Goal: Task Accomplishment & Management: Use online tool/utility

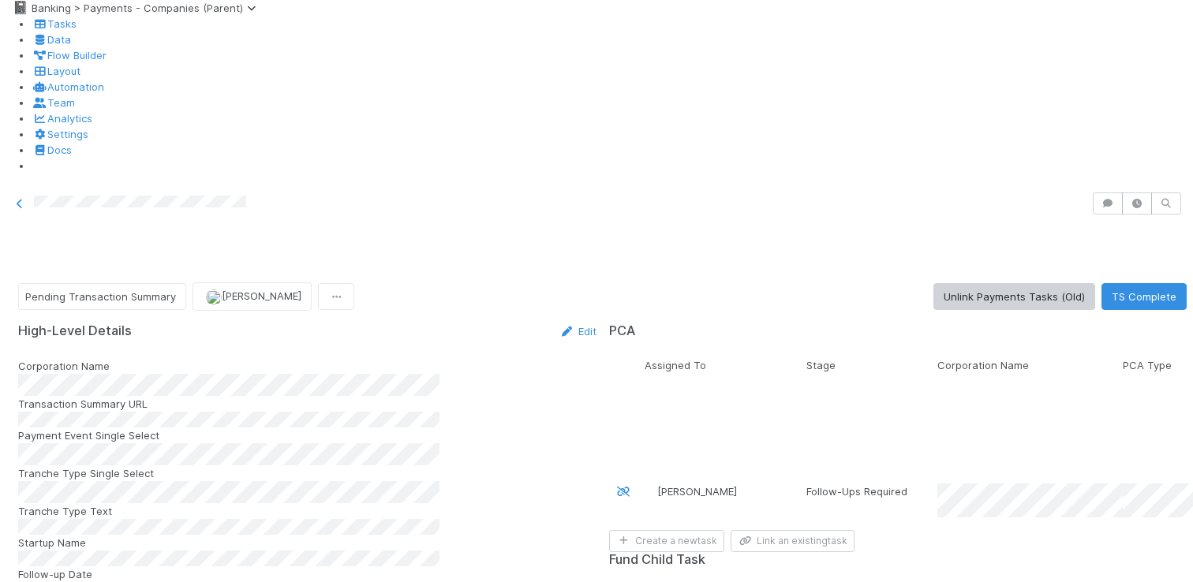
scroll to position [2119, 0]
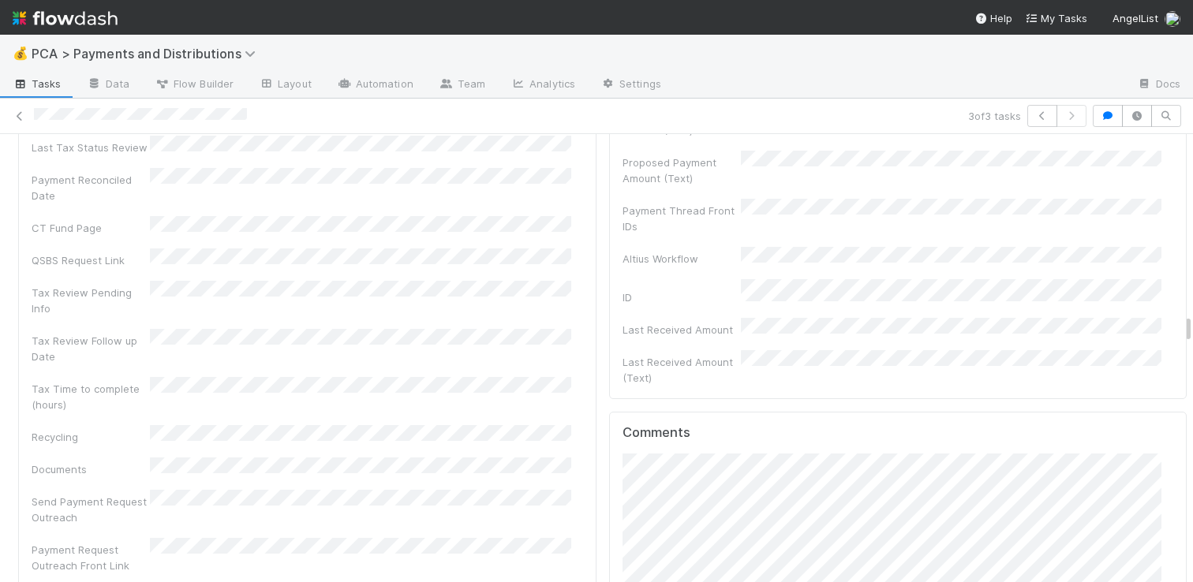
scroll to position [5103, 0]
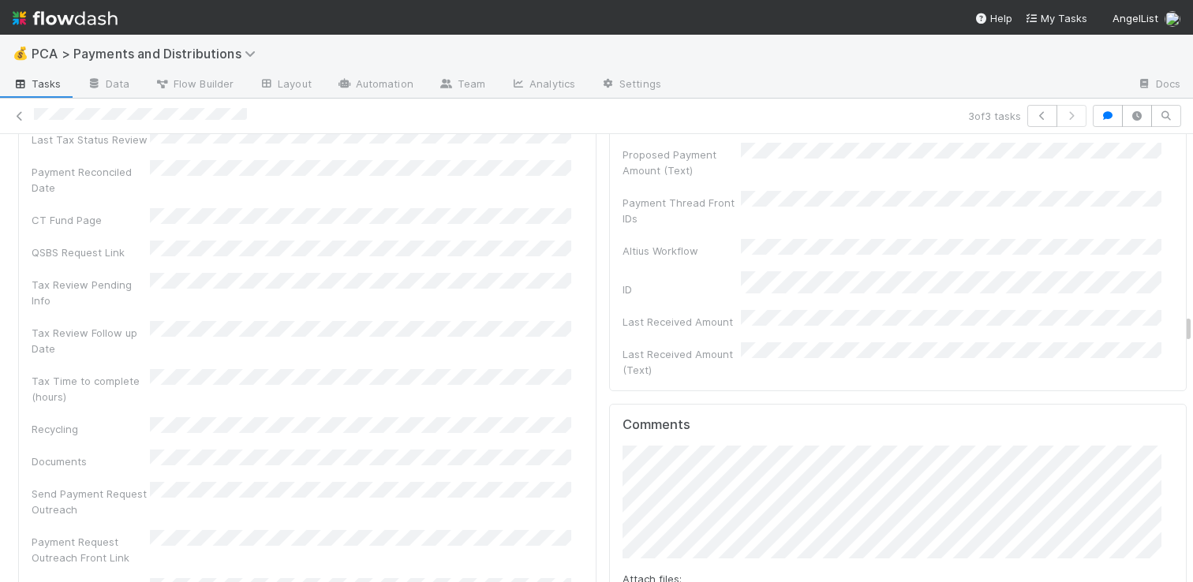
click at [955, 446] on div "Attach files: Choose or drag and drop file(s) Add Comment" at bounding box center [897, 553] width 551 height 214
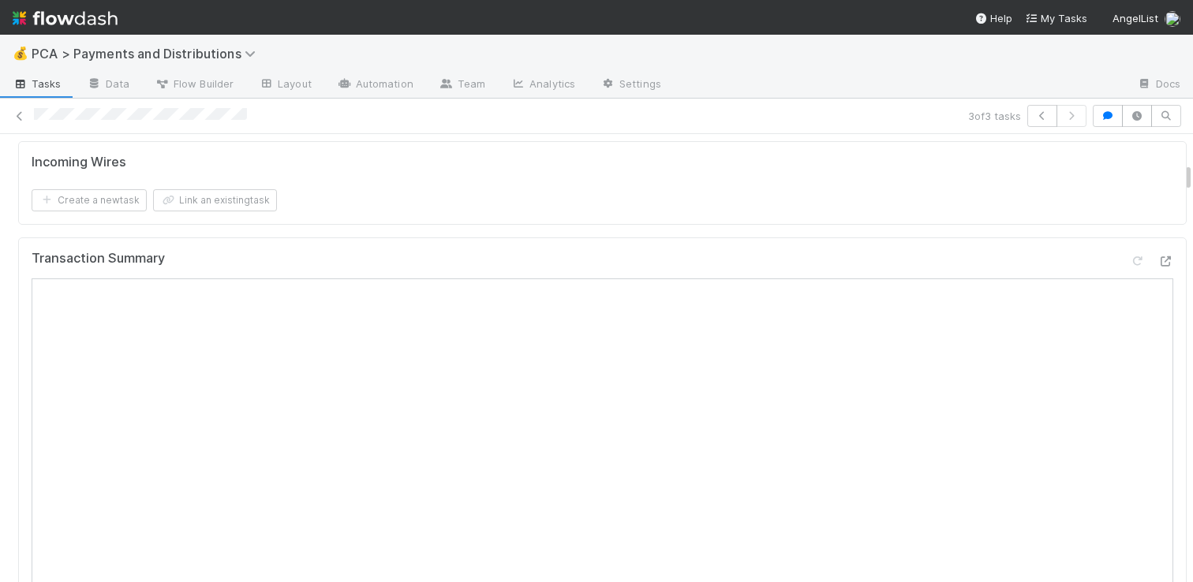
scroll to position [761, 0]
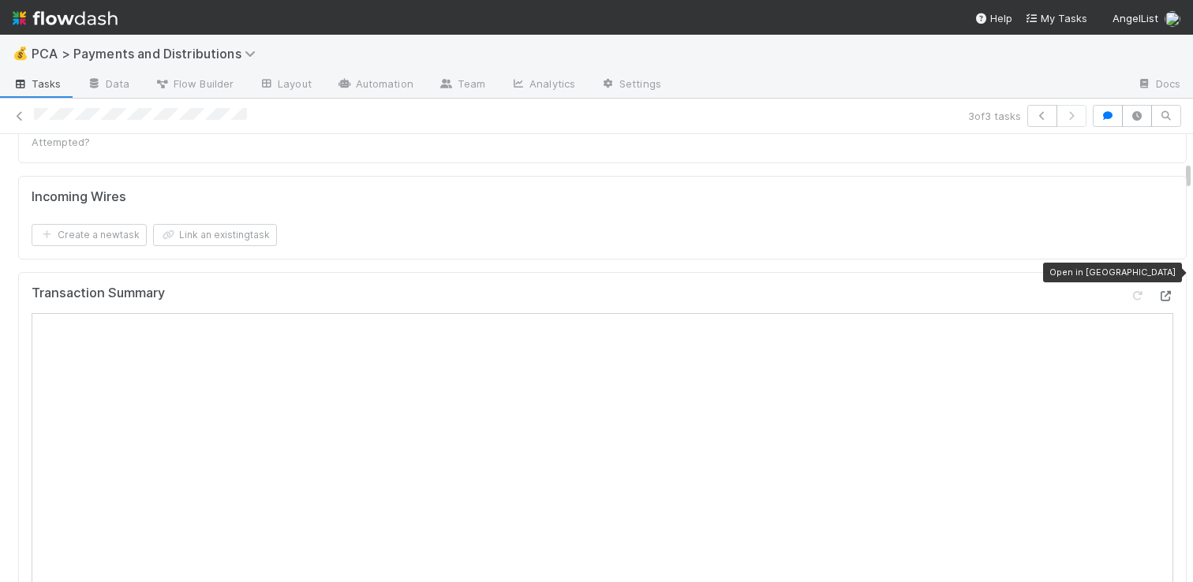
click at [1157, 291] on icon at bounding box center [1165, 296] width 16 height 10
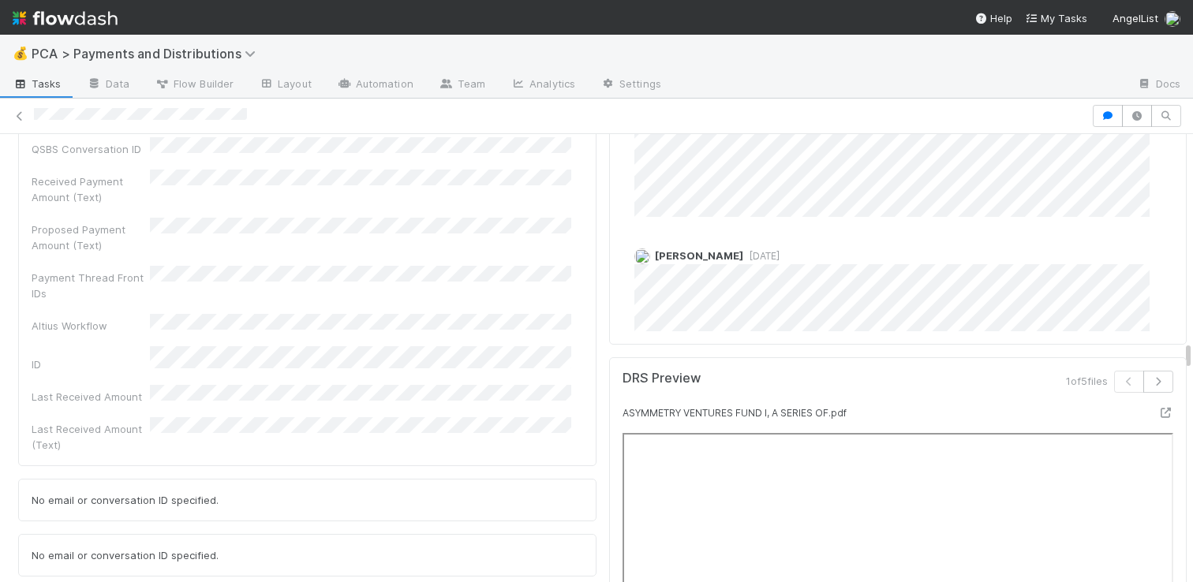
scroll to position [5672, 0]
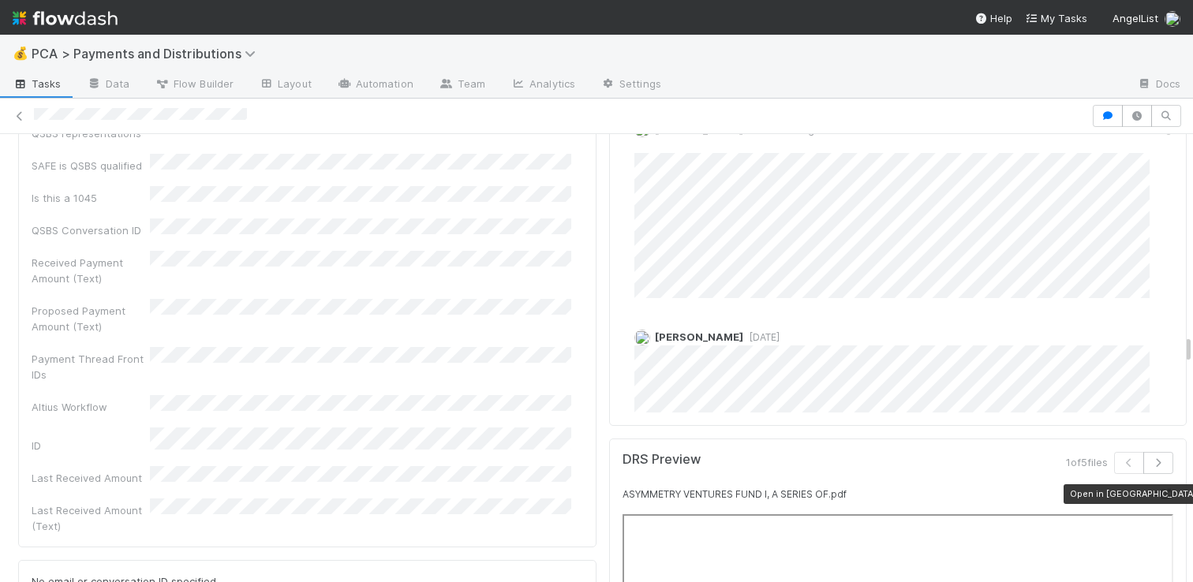
click at [1157, 489] on icon at bounding box center [1165, 494] width 16 height 10
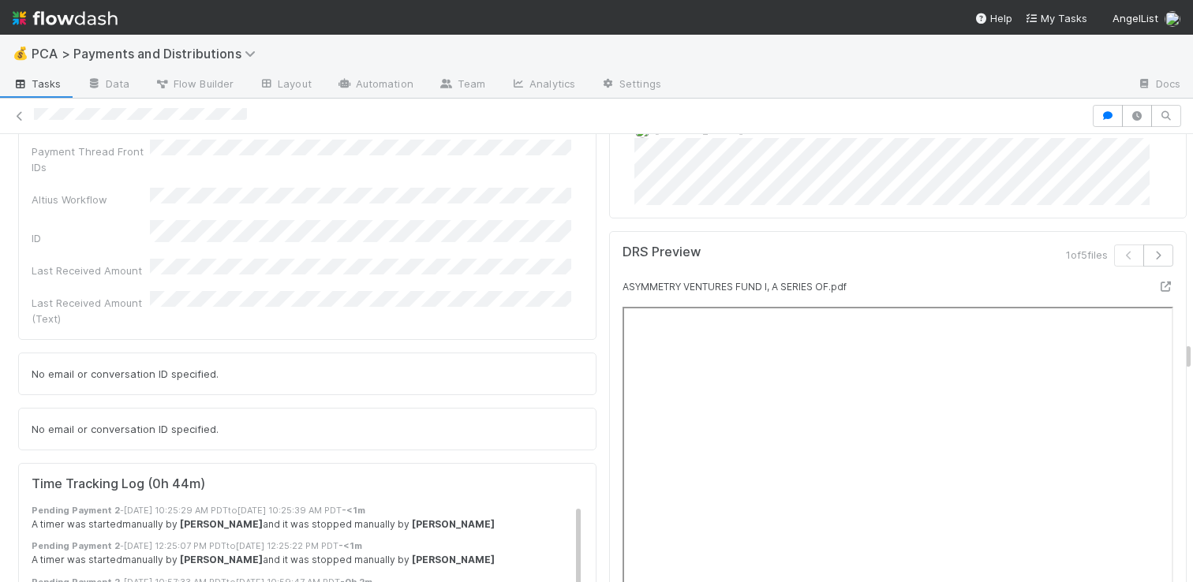
scroll to position [5804, 0]
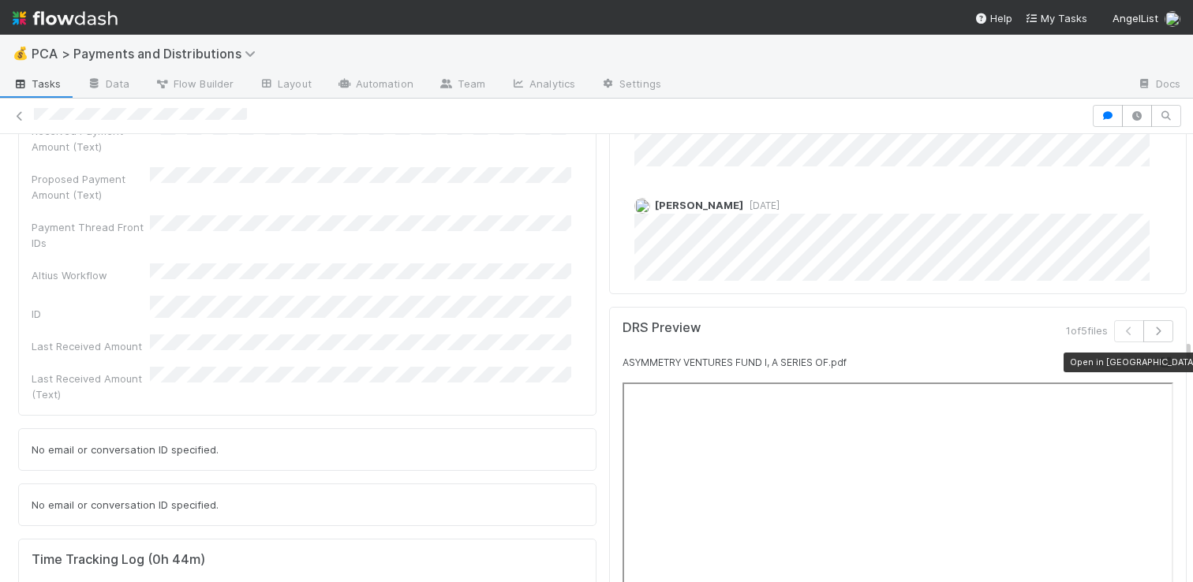
click at [1157, 357] on icon at bounding box center [1165, 362] width 16 height 10
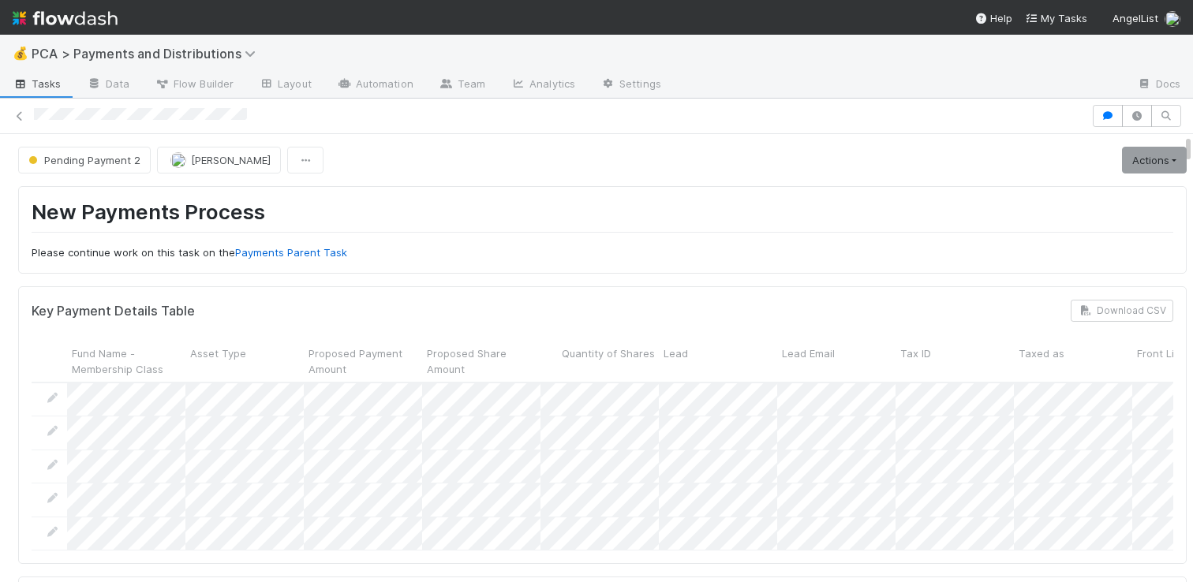
scroll to position [351, 0]
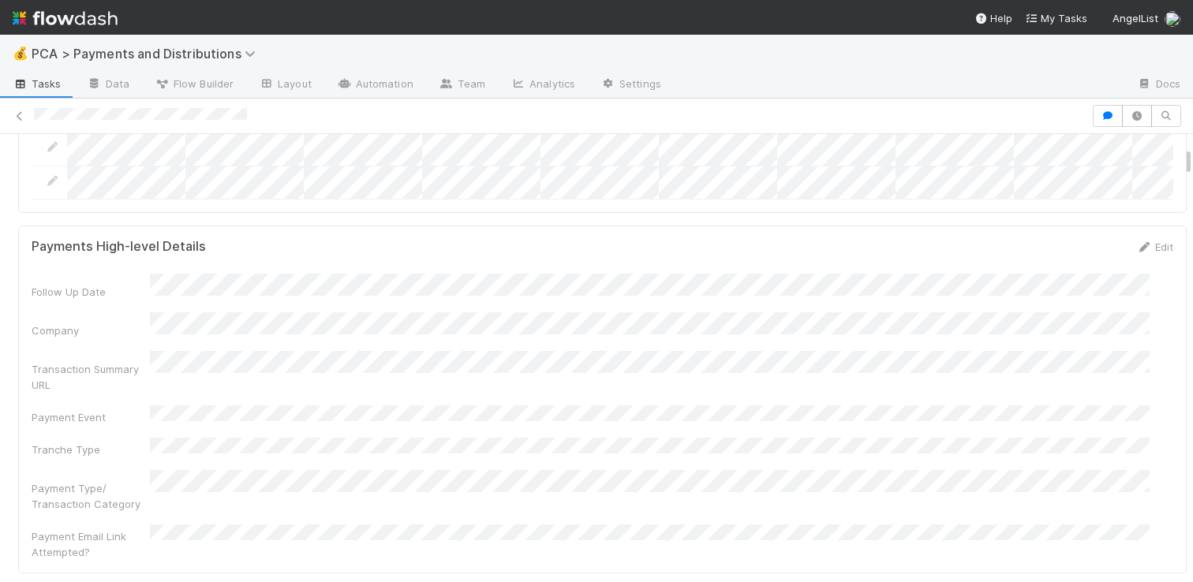
click at [1142, 267] on form "Payments High-level Details Edit Follow Up Date Company Transaction Summary URL…" at bounding box center [603, 399] width 1142 height 321
click at [1136, 253] on link "Edit" at bounding box center [1154, 247] width 37 height 13
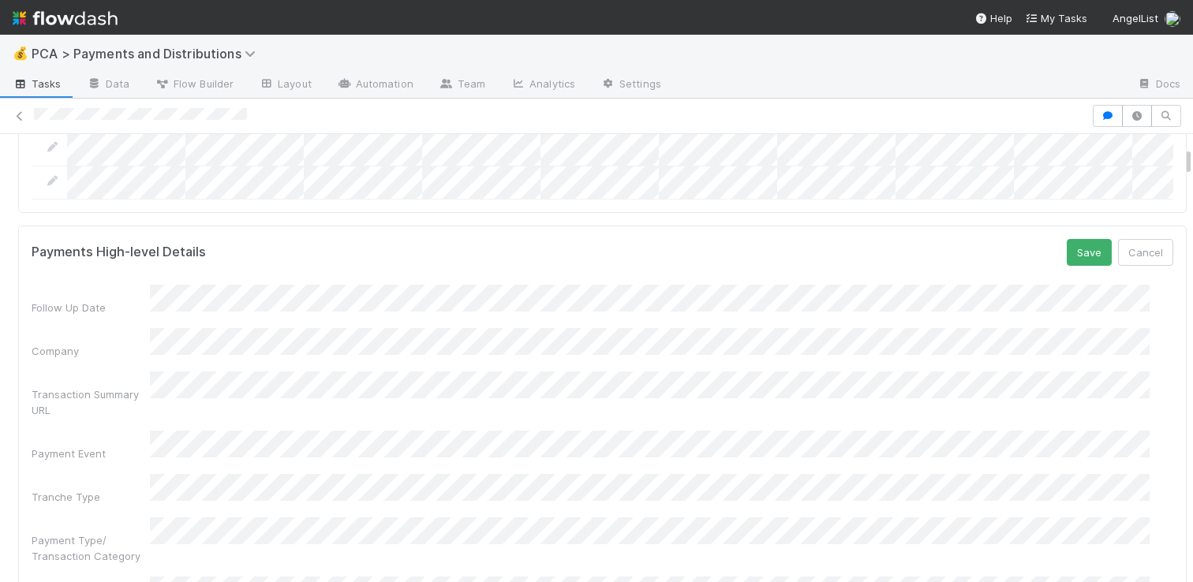
click at [504, 293] on form "Payments High-level Details Save Cancel Follow Up Date Company Transaction Summ…" at bounding box center [603, 425] width 1142 height 373
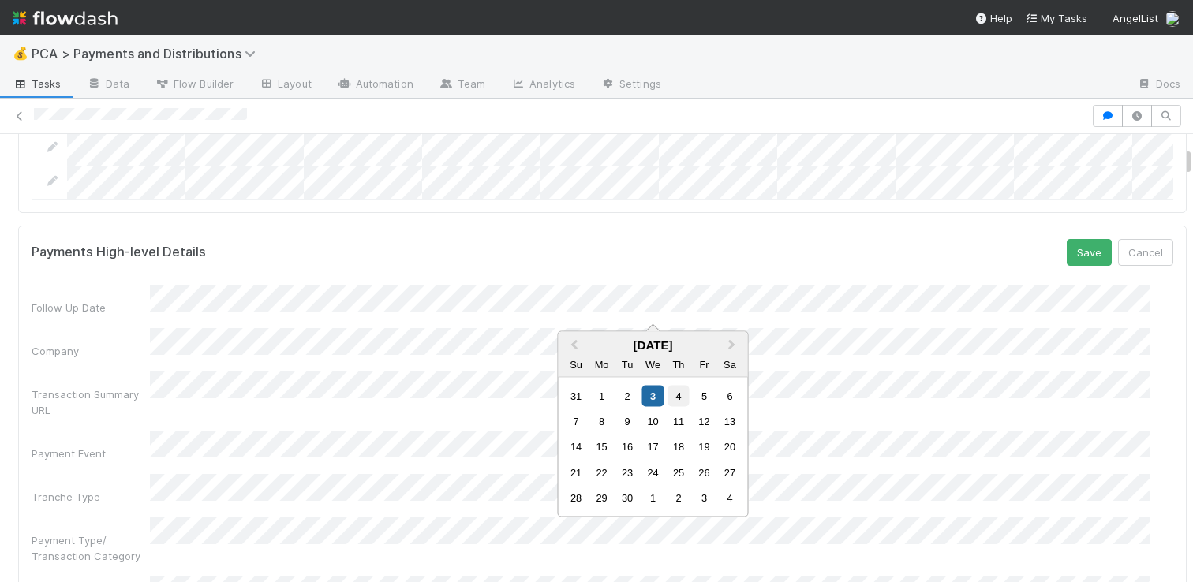
click at [680, 398] on div "4" at bounding box center [677, 395] width 21 height 21
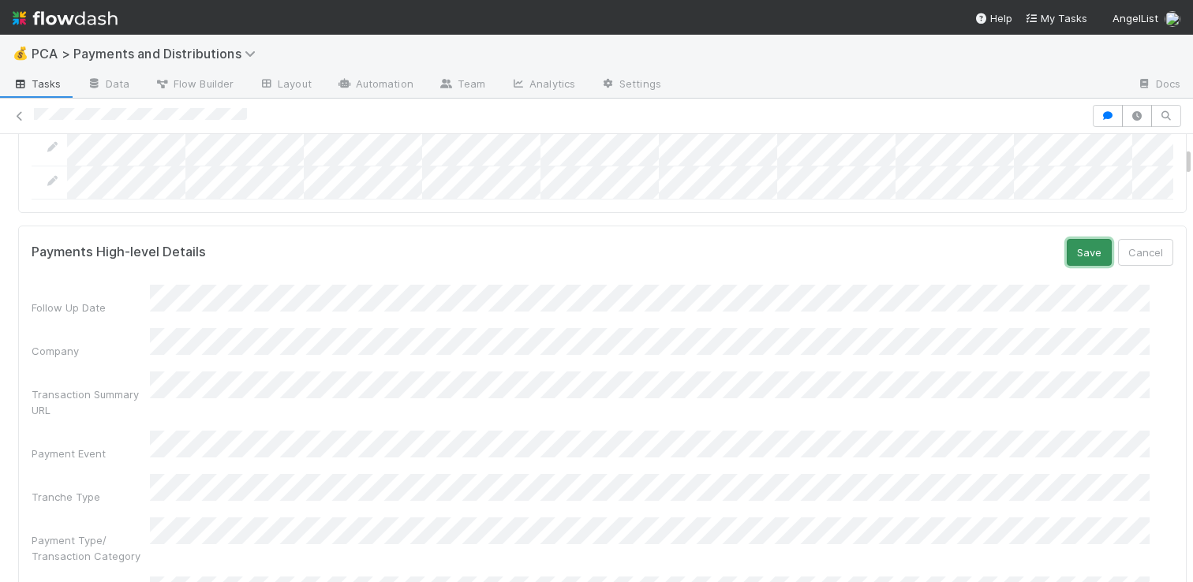
click at [1067, 266] on button "Save" at bounding box center [1089, 252] width 45 height 27
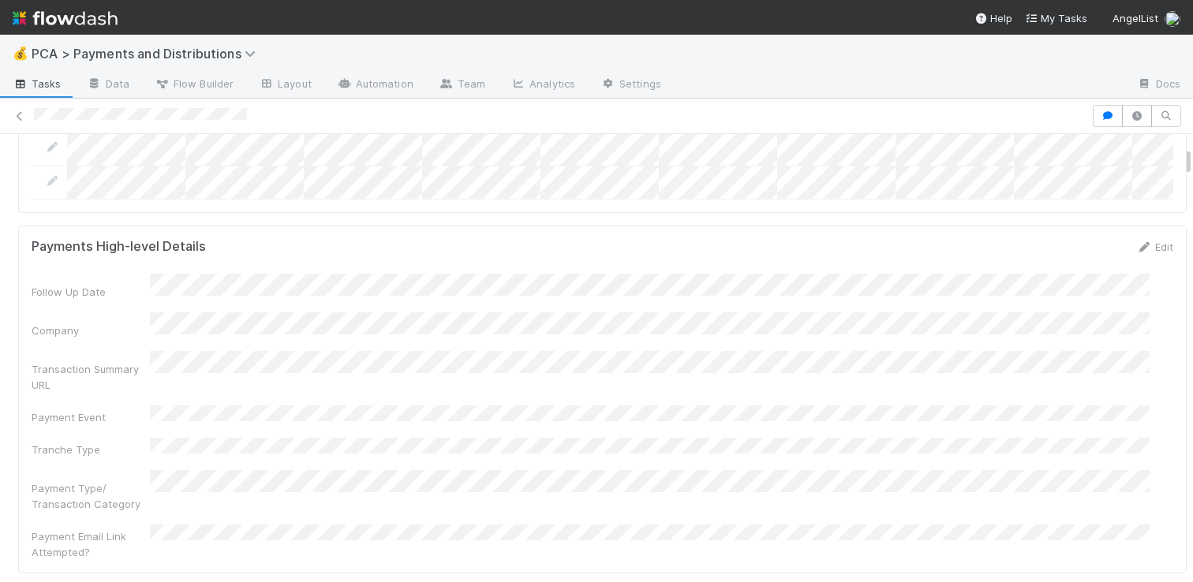
click at [20, 124] on div at bounding box center [596, 116] width 1193 height 22
click at [17, 109] on link at bounding box center [20, 116] width 16 height 16
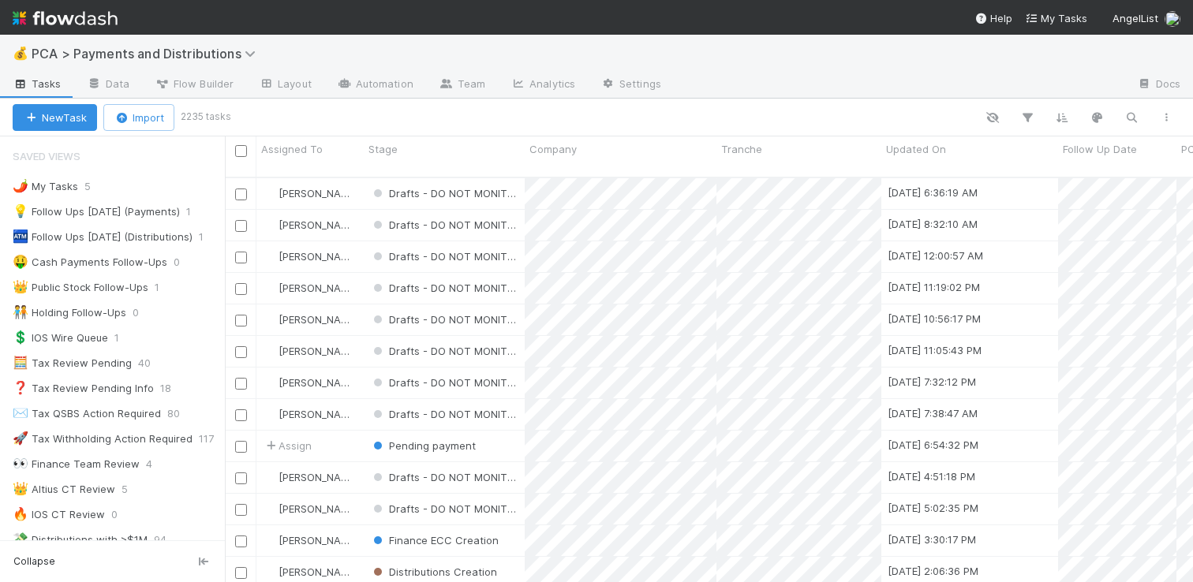
scroll to position [405, 956]
click at [108, 282] on div "👑 Public Stock Follow-Ups" at bounding box center [81, 288] width 136 height 20
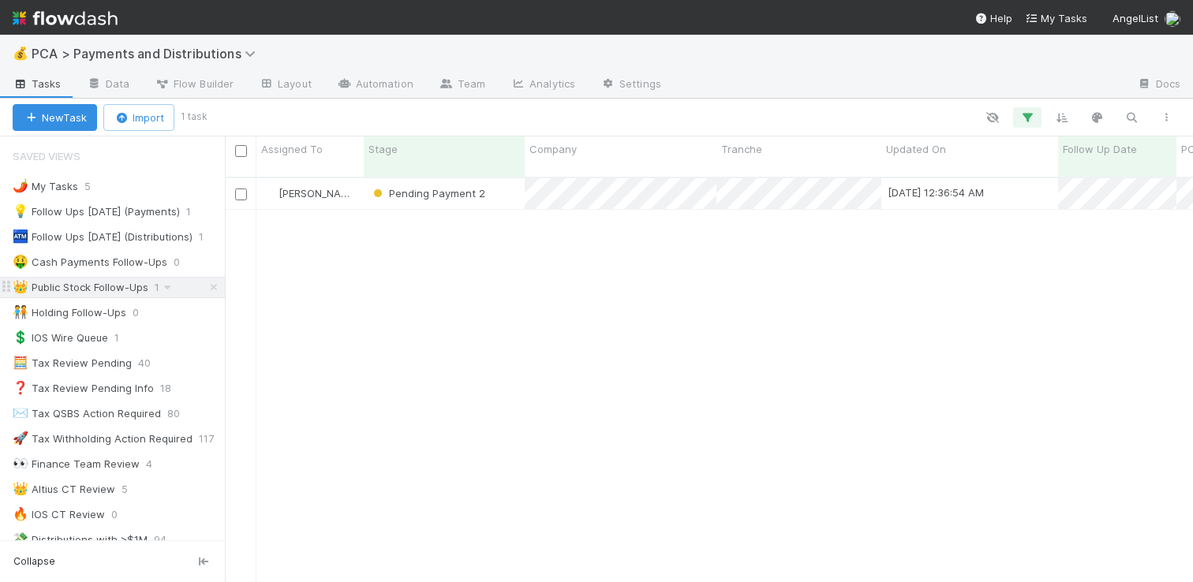
scroll to position [405, 956]
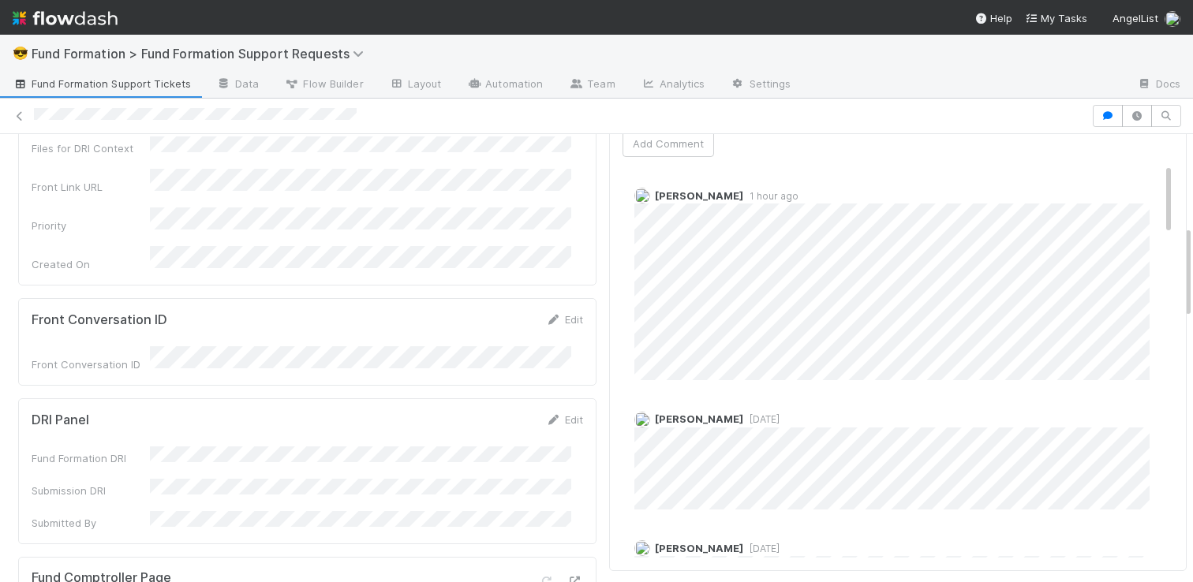
scroll to position [429, 0]
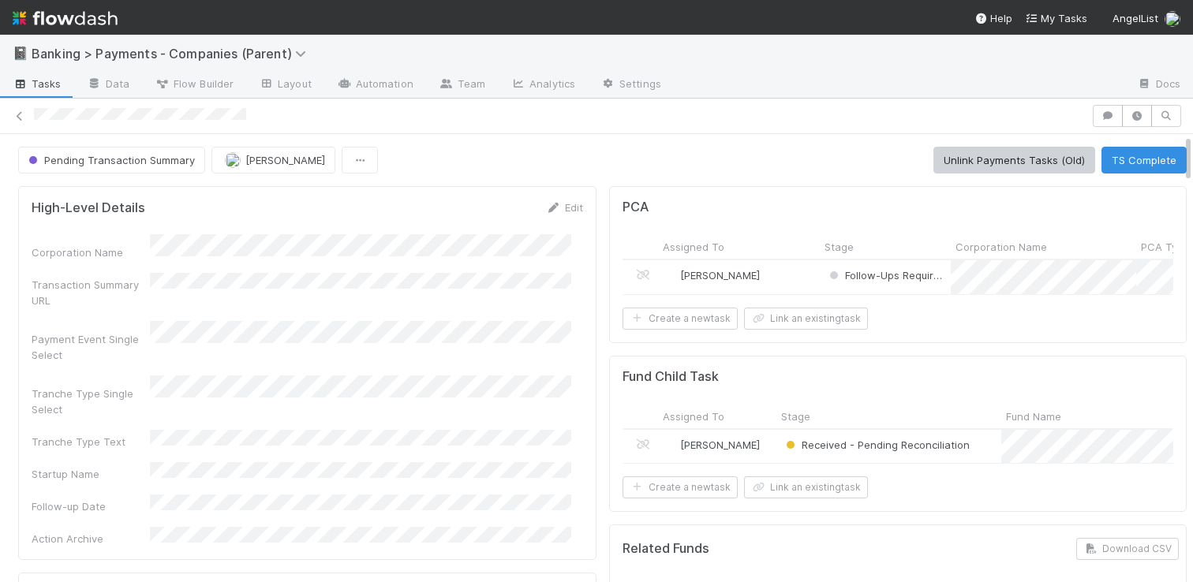
click at [987, 461] on div "Received - Pending Reconciliation" at bounding box center [888, 447] width 225 height 34
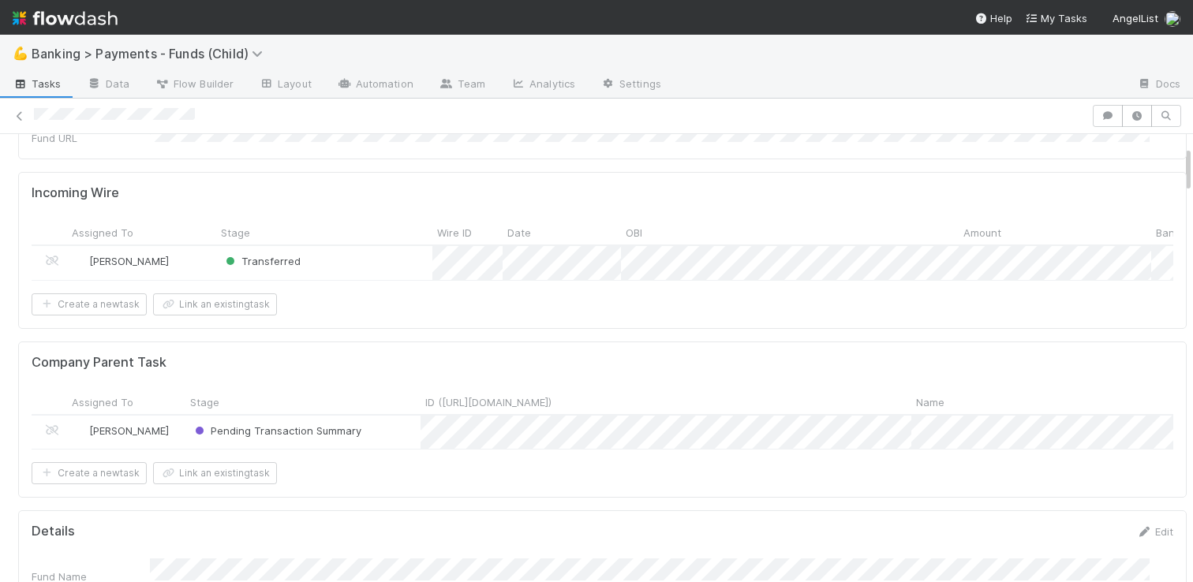
click at [387, 440] on div "Pending Transaction Summary" at bounding box center [302, 433] width 235 height 34
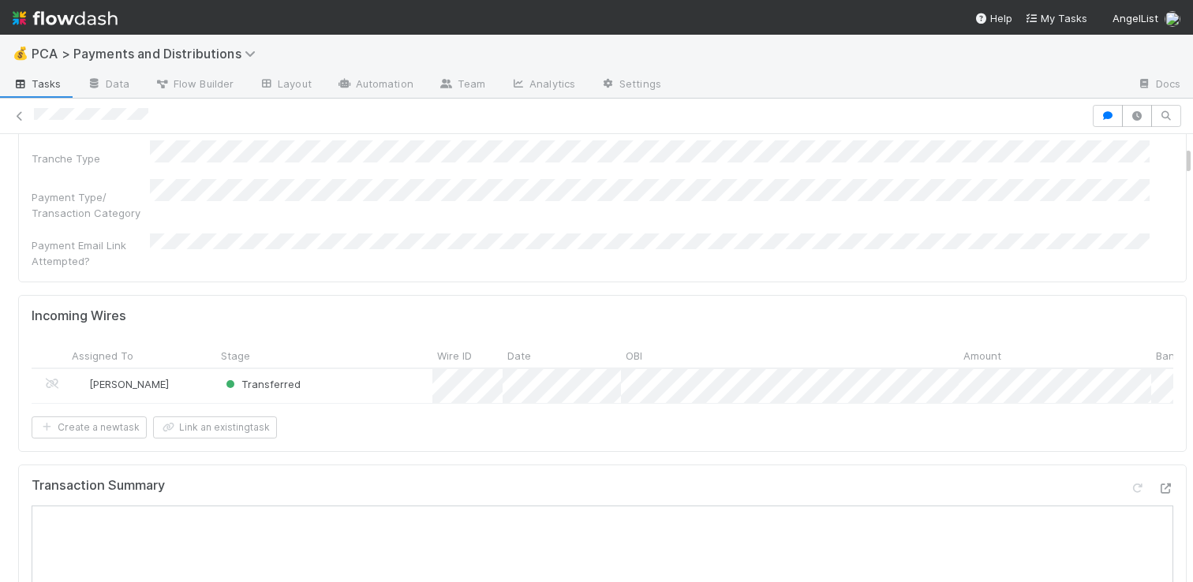
scroll to position [325, 0]
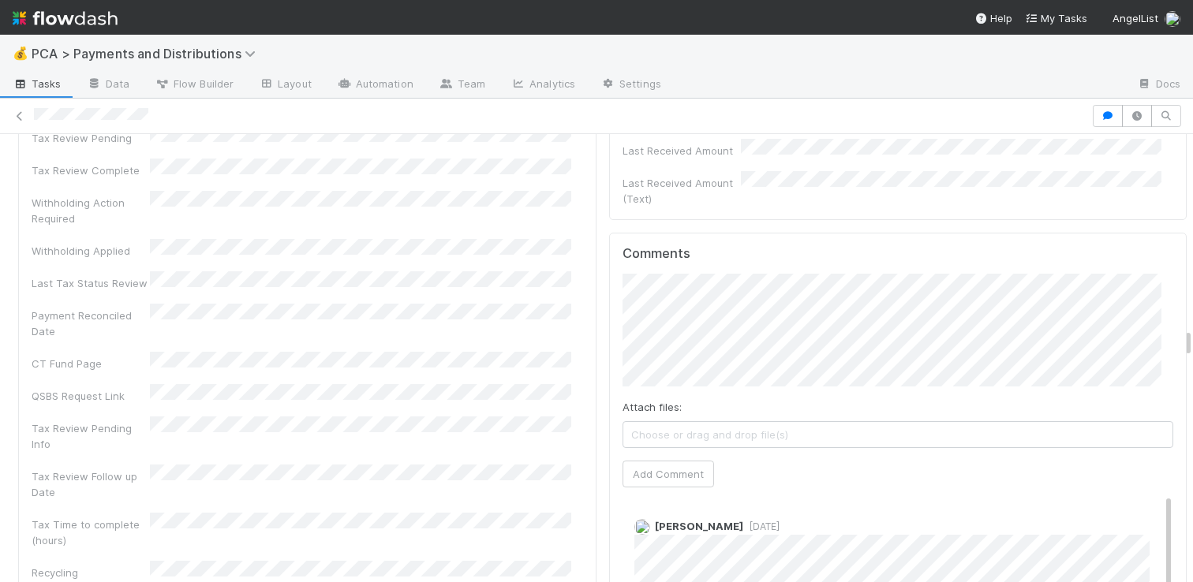
scroll to position [4958, 0]
